Goal: Task Accomplishment & Management: Manage account settings

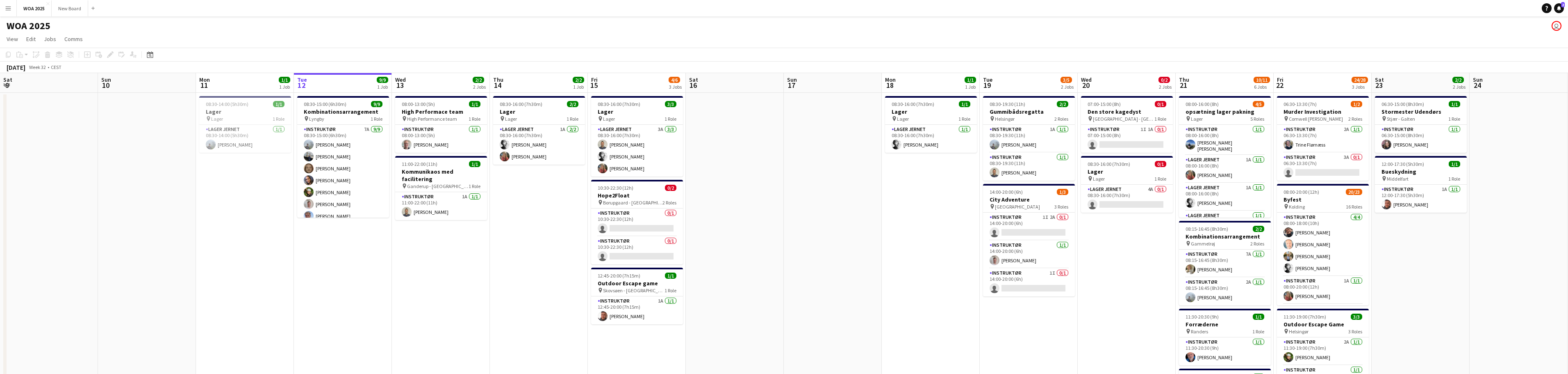
scroll to position [0, 177]
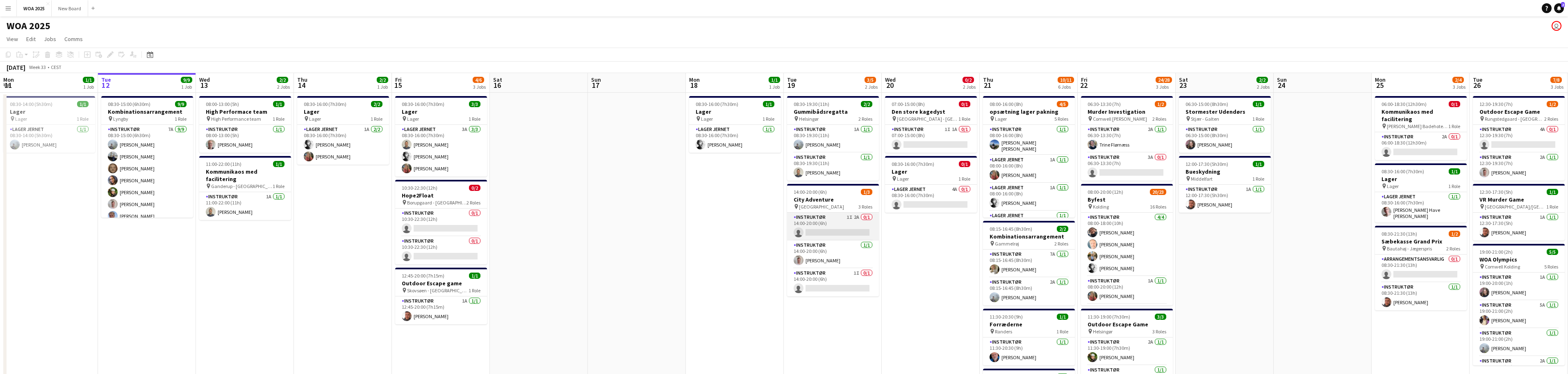
click at [860, 229] on app-card-role "Instruktør 1I 2A 0/1 14:00-20:00 (6h) single-neutral-actions" at bounding box center [833, 227] width 92 height 28
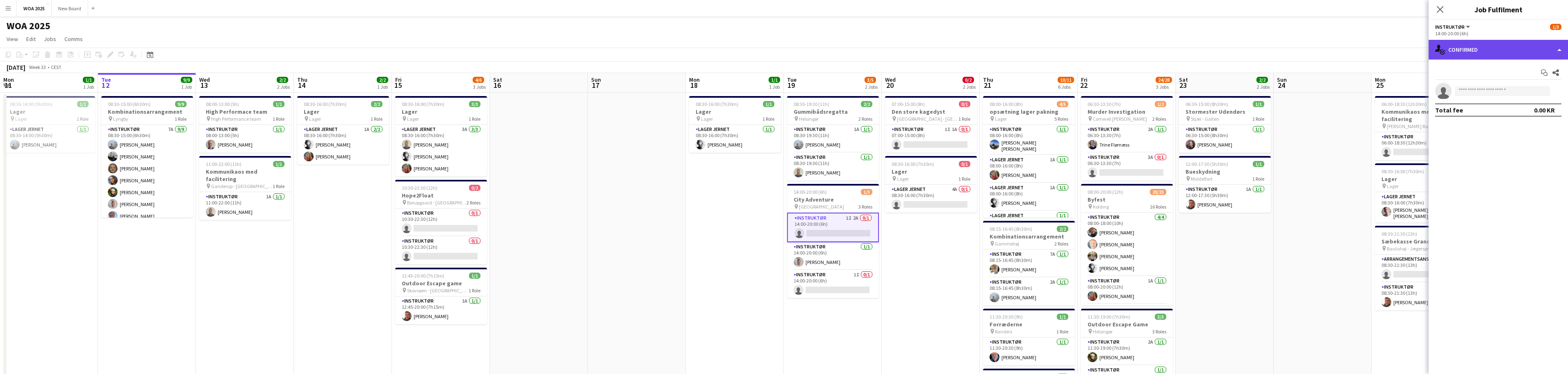
click at [1556, 48] on div "single-neutral-actions-check-2 Confirmed" at bounding box center [1498, 49] width 139 height 19
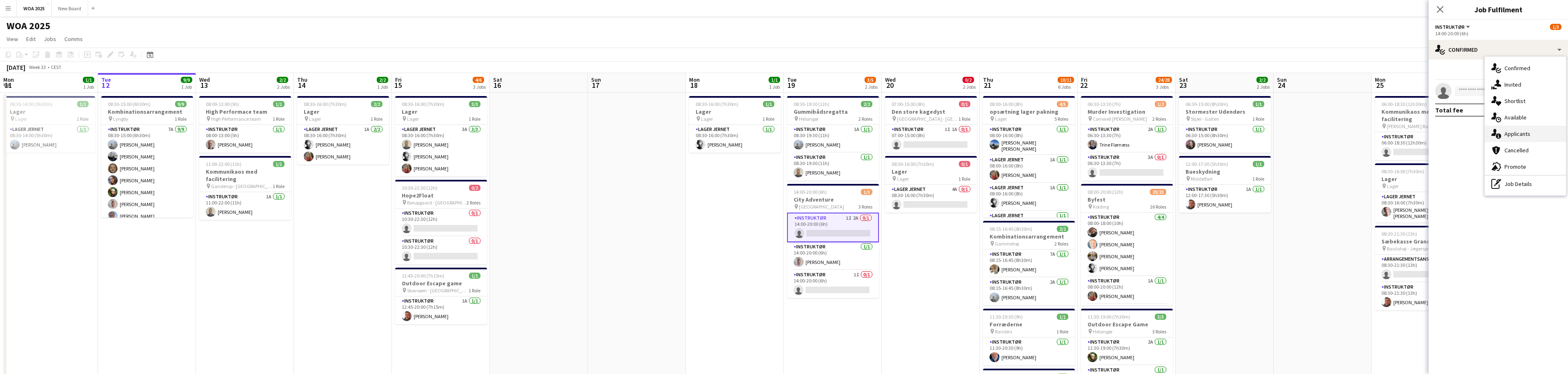
click at [1557, 135] on div "single-neutral-actions-information Applicants" at bounding box center [1525, 133] width 81 height 16
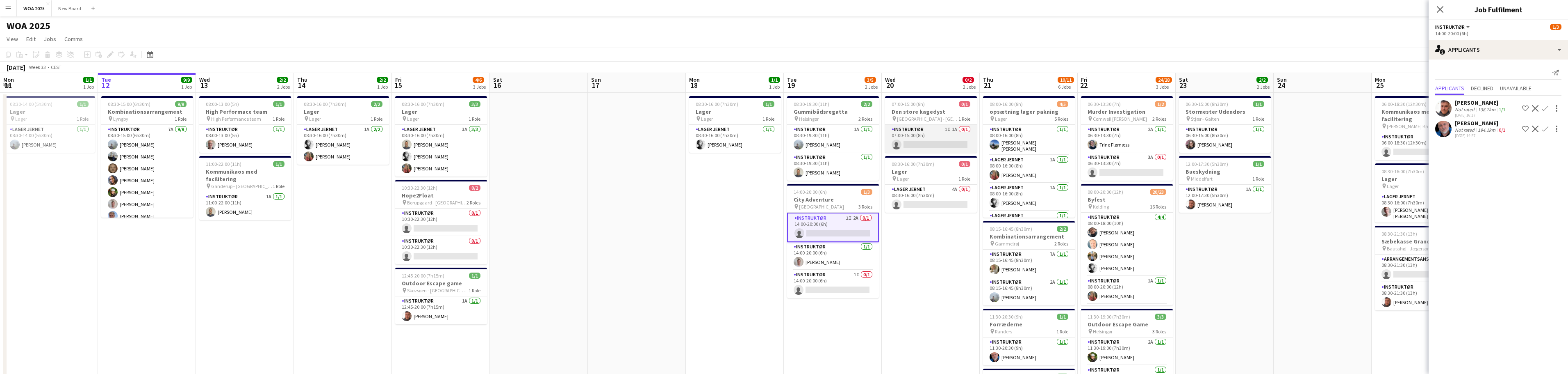
click at [942, 136] on app-card-role "Instruktør 1I 1A 0/1 07:00-15:00 (8h) single-neutral-actions" at bounding box center [931, 139] width 92 height 28
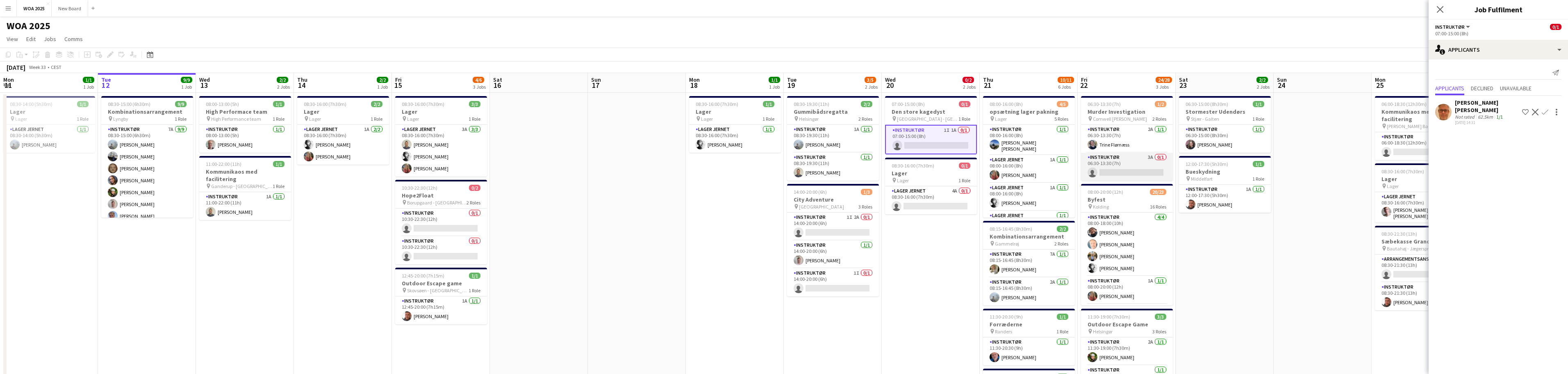
click at [1138, 172] on app-card-role "Instruktør 3A 0/1 06:30-13:30 (7h) single-neutral-actions" at bounding box center [1127, 167] width 92 height 28
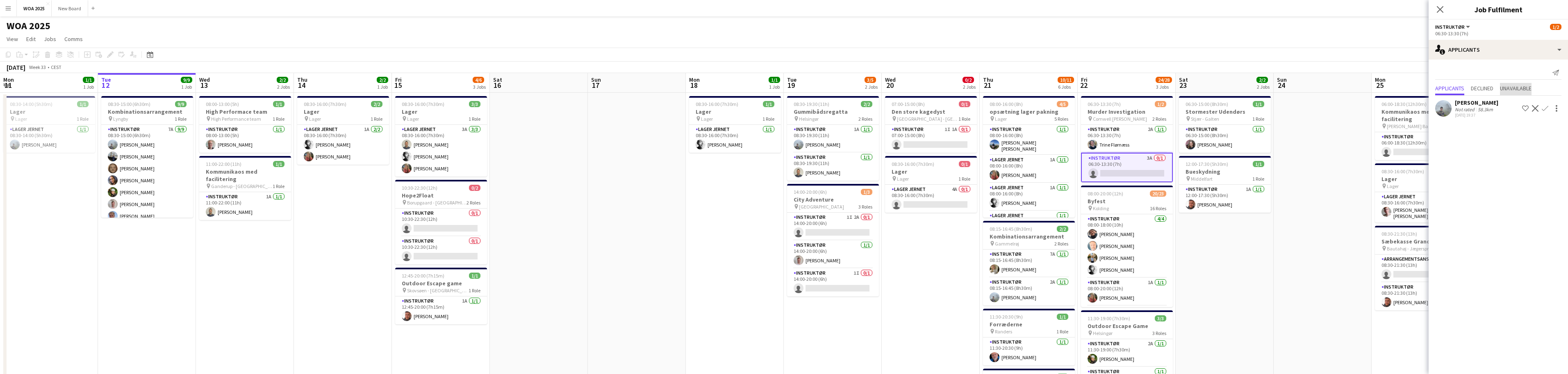
click at [1516, 87] on span "Unavailable" at bounding box center [1516, 88] width 32 height 5
click at [1127, 173] on app-card-role "Instruktør 3A 0/1 06:30-13:30 (7h) single-neutral-actions" at bounding box center [1127, 168] width 92 height 29
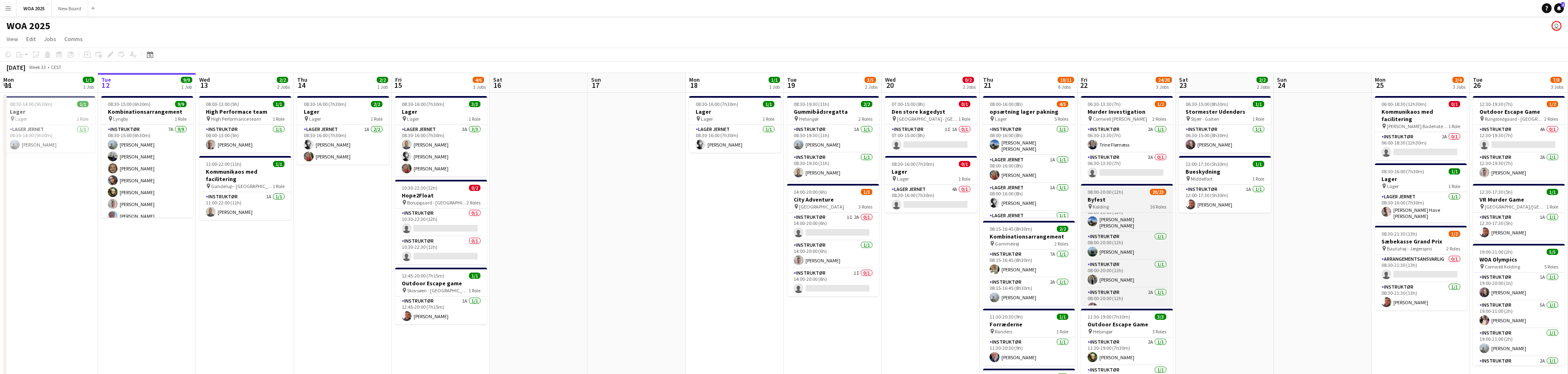
scroll to position [439, 0]
click at [1525, 135] on app-card-role "Instruktør 4A 0/1 12:30-19:30 (7h) single-neutral-actions" at bounding box center [1519, 139] width 92 height 28
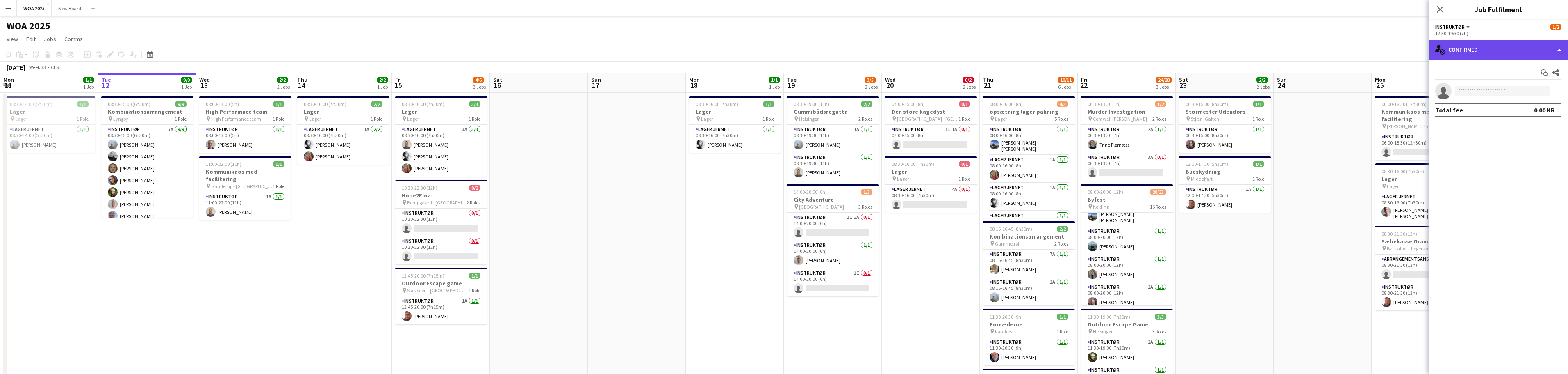
click at [1553, 51] on div "single-neutral-actions-check-2 Confirmed" at bounding box center [1498, 49] width 139 height 19
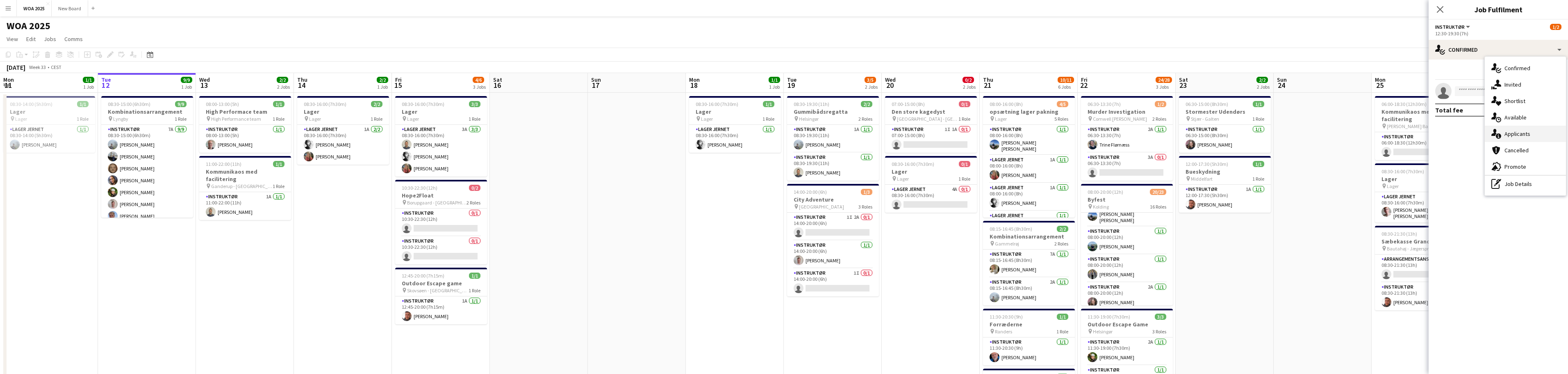
click at [1558, 133] on div "single-neutral-actions-information Applicants" at bounding box center [1525, 133] width 81 height 16
click at [1349, 188] on app-date-cell at bounding box center [1323, 347] width 98 height 508
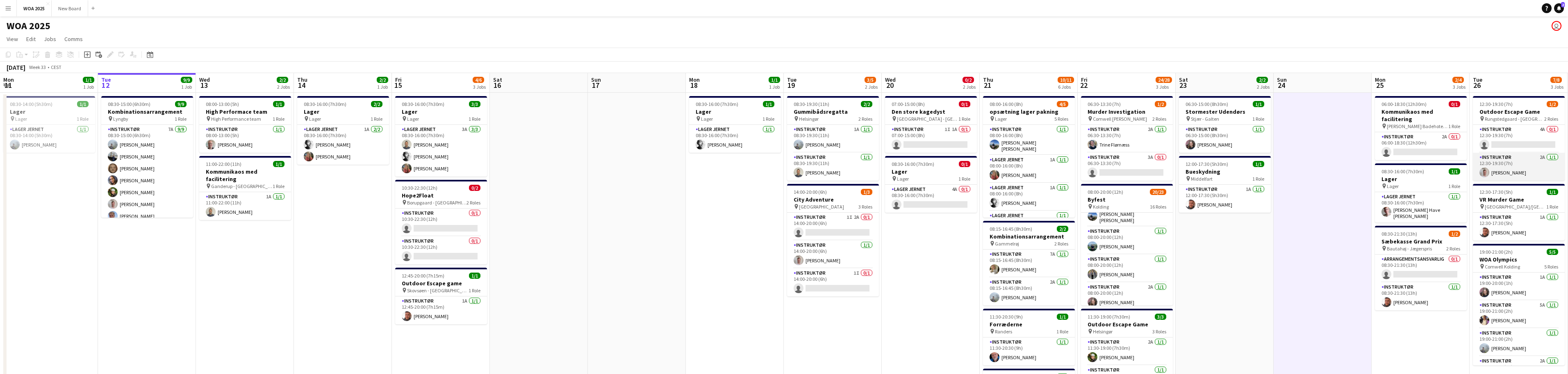
click at [1527, 169] on app-card-role "Instruktør 2A [DATE] 12:30-19:30 (7h) [PERSON_NAME]" at bounding box center [1519, 167] width 92 height 28
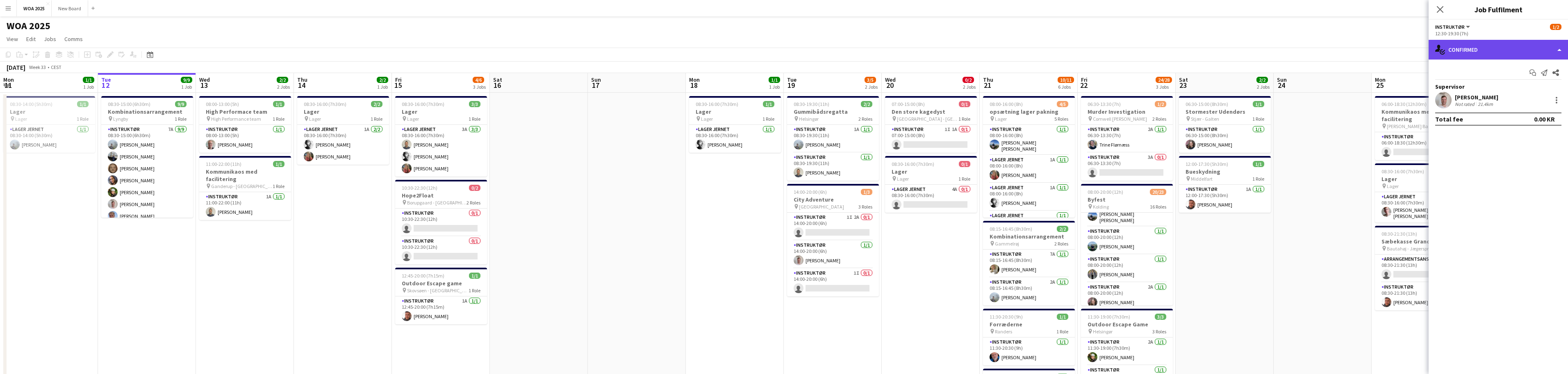
click at [1559, 51] on div "single-neutral-actions-check-2 Confirmed" at bounding box center [1498, 49] width 139 height 19
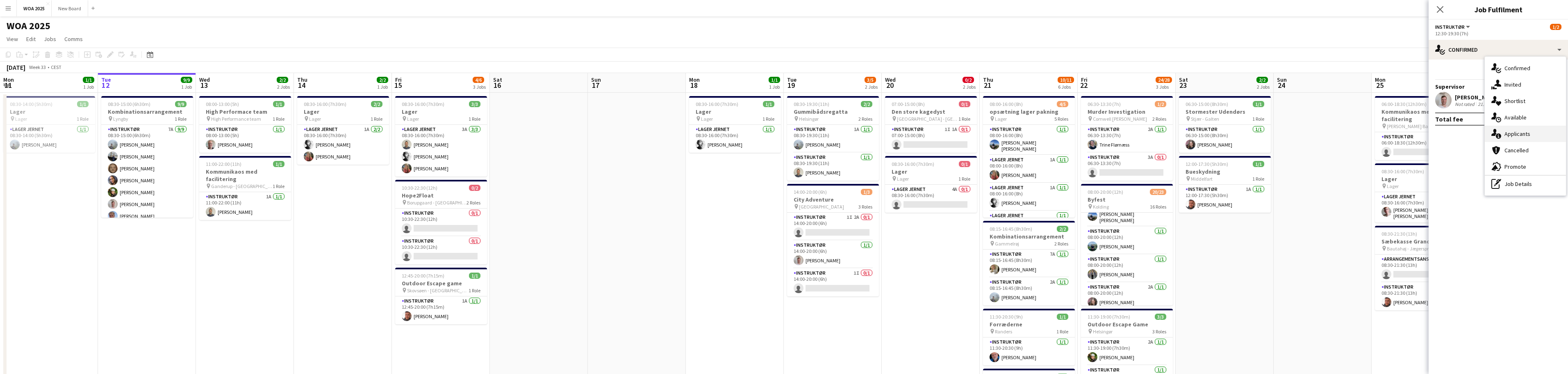
click at [1545, 130] on div "single-neutral-actions-information Applicants" at bounding box center [1525, 133] width 81 height 16
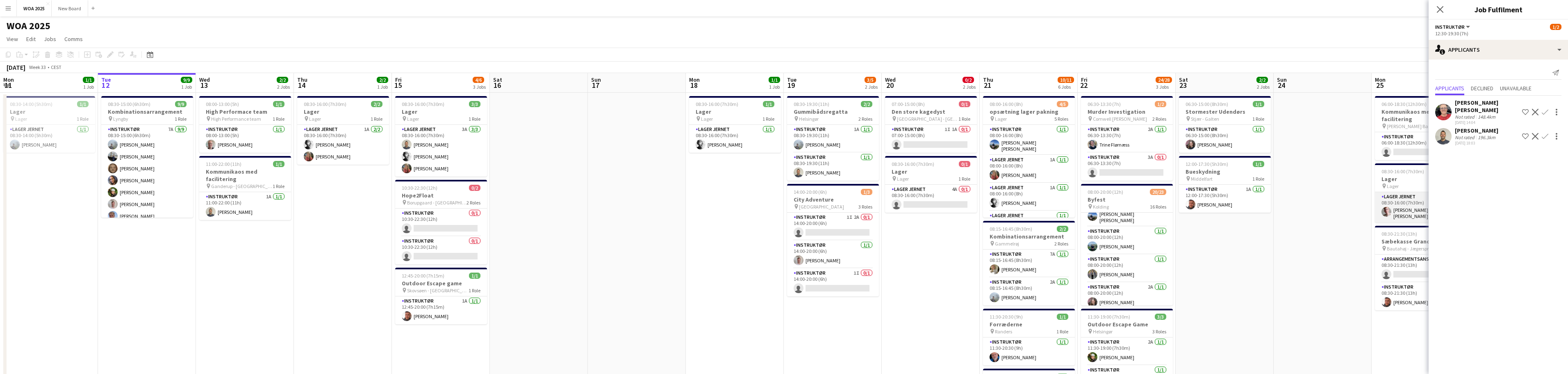
click at [1410, 211] on app-card-role "Lager Jernet [DATE] 08:30-16:00 (7h30m) Lasse Have [PERSON_NAME] [PERSON_NAME]" at bounding box center [1421, 207] width 92 height 30
click at [1415, 123] on span "[PERSON_NAME] Badehotel - [GEOGRAPHIC_DATA]" at bounding box center [1418, 126] width 61 height 6
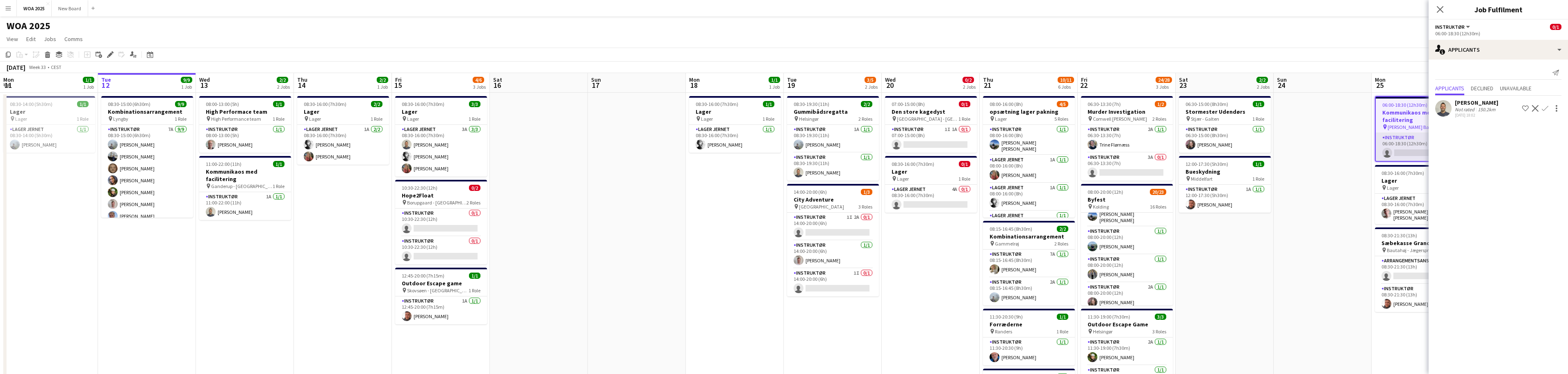
click at [1411, 136] on app-card-role "Instruktør 2A 0/1 06:00-18:30 (12h30m) single-neutral-actions" at bounding box center [1421, 147] width 90 height 28
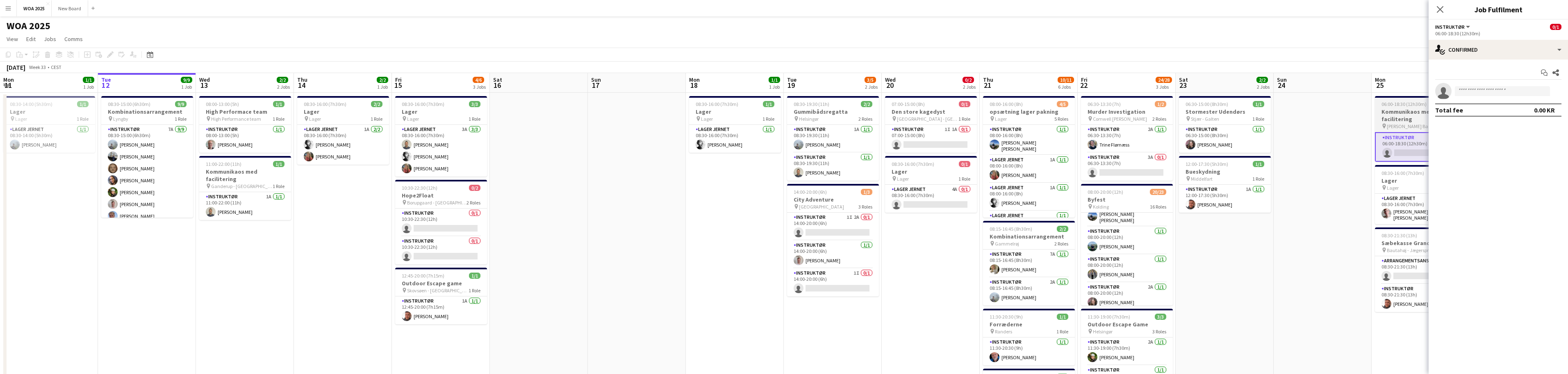
click at [1419, 115] on h3 "Kommunikaos med facilitering" at bounding box center [1421, 115] width 92 height 15
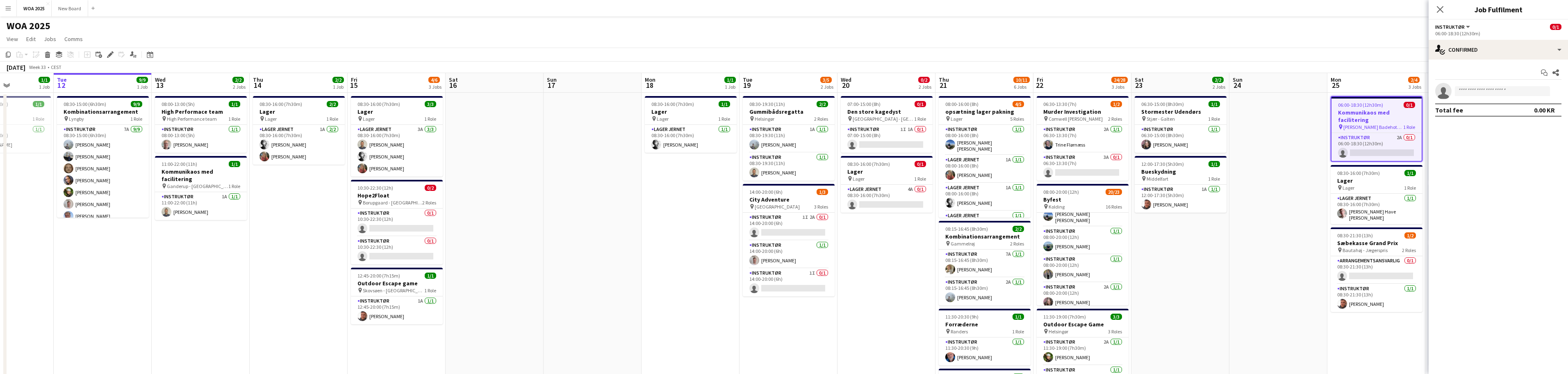
scroll to position [0, 270]
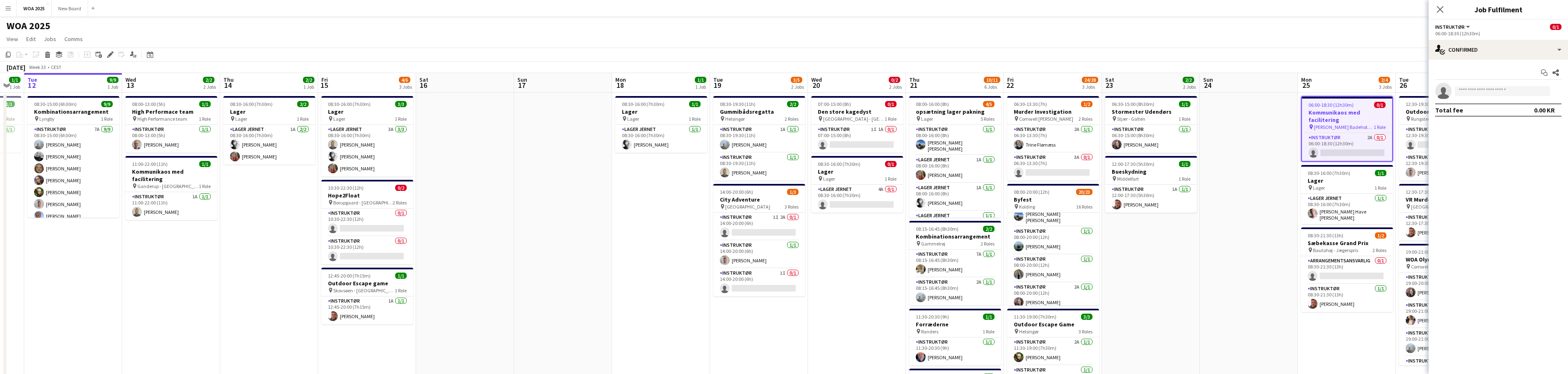
drag, startPoint x: 1326, startPoint y: 174, endPoint x: 1295, endPoint y: 171, distance: 31.1
click at [1270, 175] on app-calendar-viewport "Sat 9 Sun 10 Mon 11 1/1 1 Job Tue 12 9/9 1 Job Wed 13 2/2 2 Jobs Thu 14 2/2 1 J…" at bounding box center [784, 337] width 1568 height 527
click at [1556, 51] on div "single-neutral-actions-check-2 Confirmed" at bounding box center [1498, 49] width 139 height 19
click at [1549, 130] on div "single-neutral-actions-information Applicants" at bounding box center [1525, 133] width 81 height 16
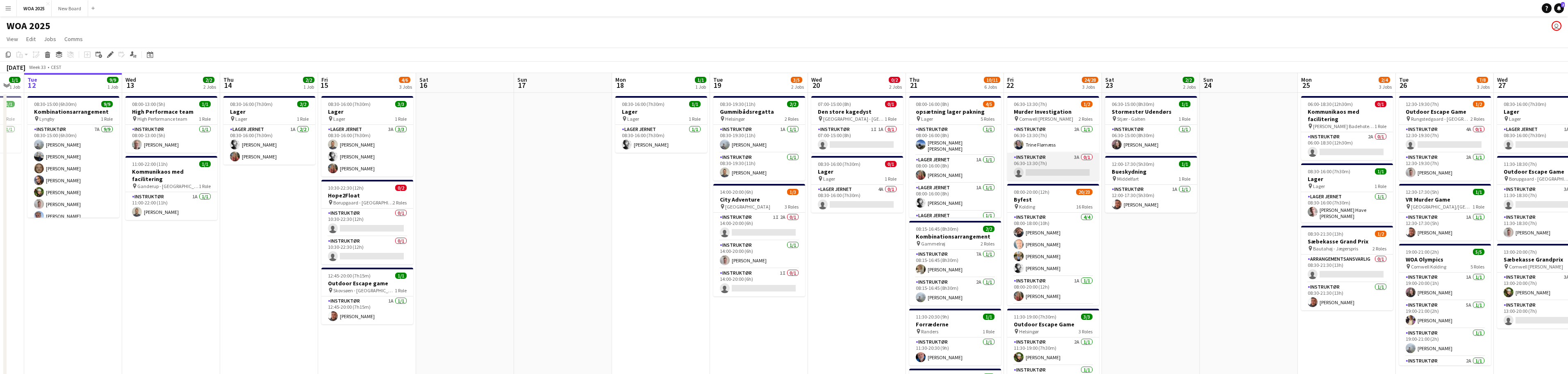
click at [1057, 166] on app-card-role "Instruktør 3A 0/1 06:30-13:30 (7h) single-neutral-actions" at bounding box center [1053, 167] width 92 height 28
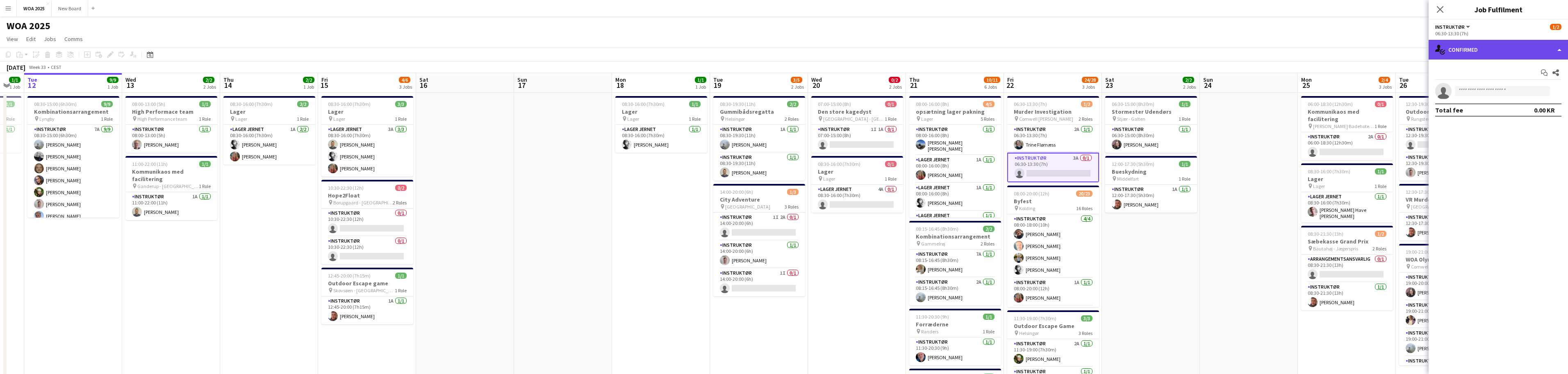
click at [1551, 48] on div "single-neutral-actions-check-2 Confirmed" at bounding box center [1498, 49] width 139 height 19
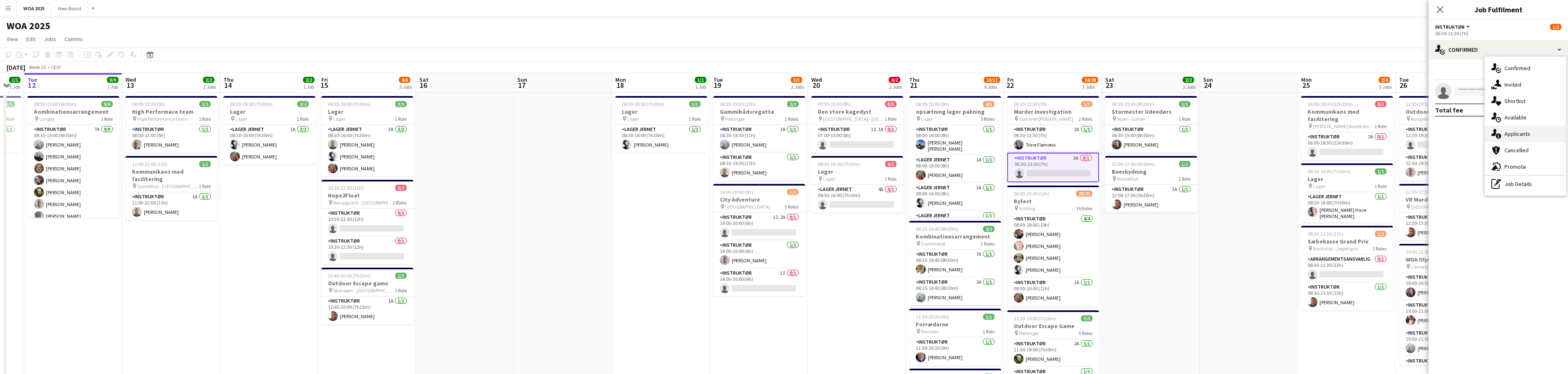
click at [1564, 139] on div "single-neutral-actions-information Applicants" at bounding box center [1525, 133] width 81 height 16
